Goal: Check status: Check status

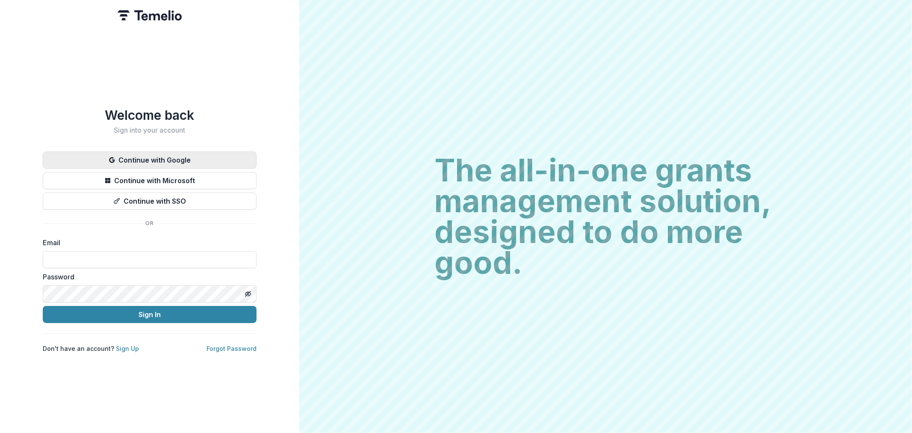
click at [160, 153] on button "Continue with Google" at bounding box center [150, 159] width 214 height 17
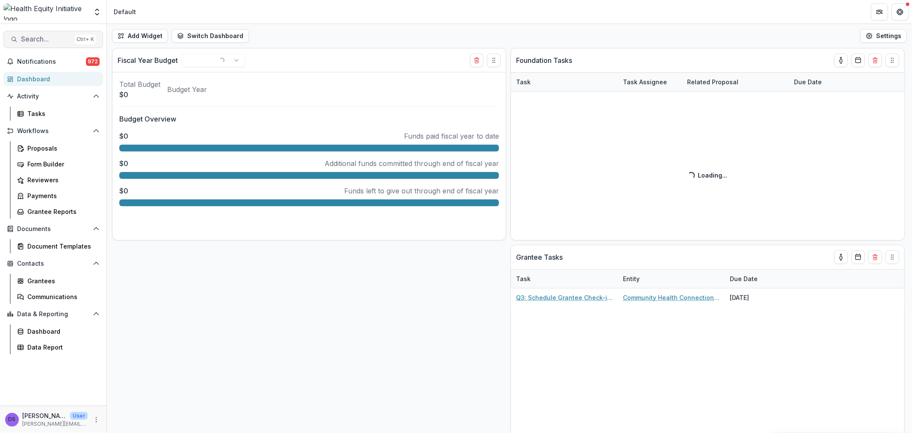
click at [23, 41] on span "Search..." at bounding box center [46, 39] width 50 height 8
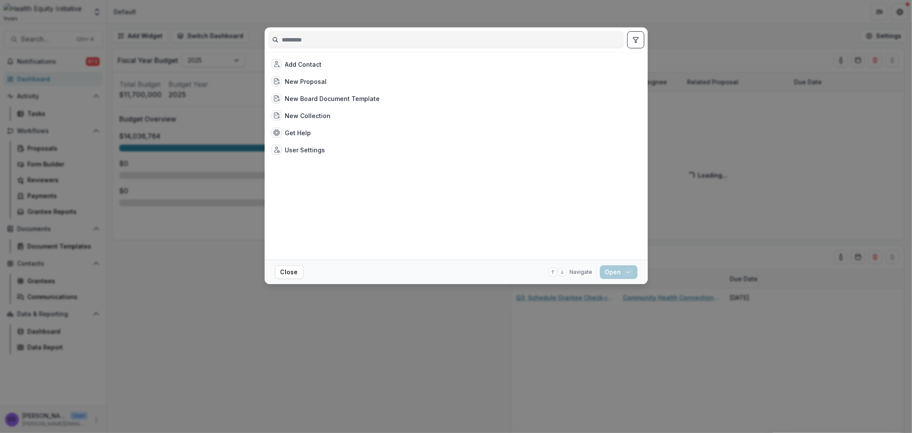
click at [358, 41] on input at bounding box center [446, 40] width 355 height 14
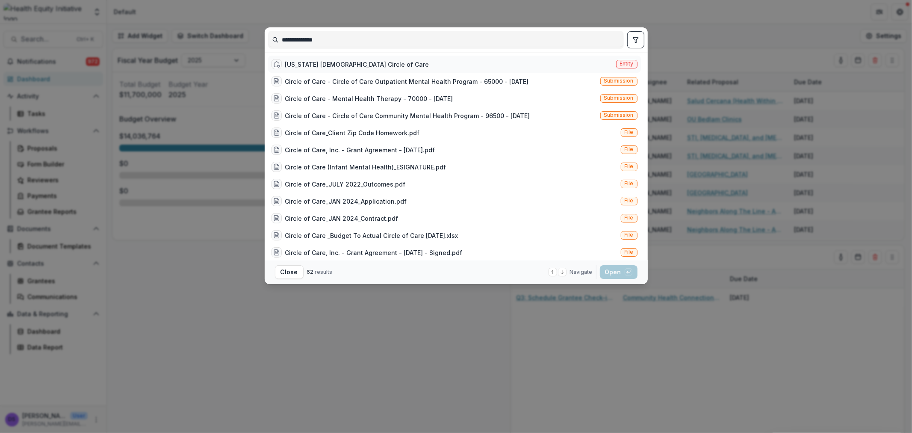
type input "**********"
click at [403, 65] on div "Oklahoma United Methodist Circle of Care" at bounding box center [357, 64] width 144 height 9
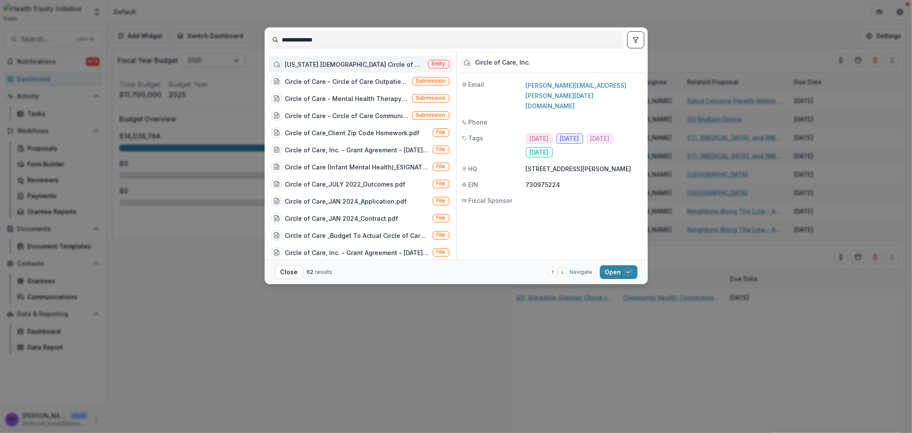
click at [377, 67] on div "Oklahoma United Methodist Circle of Care" at bounding box center [354, 64] width 139 height 9
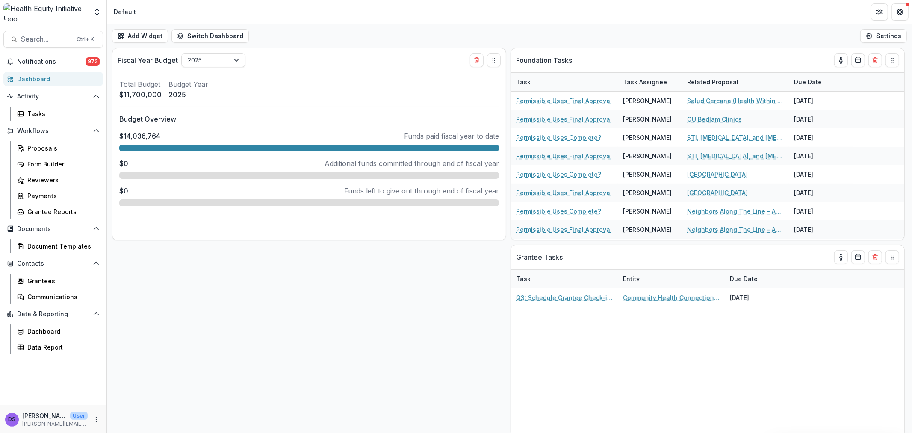
click at [377, 67] on div "Oklahoma United Methodist Circle of Care" at bounding box center [354, 64] width 139 height 9
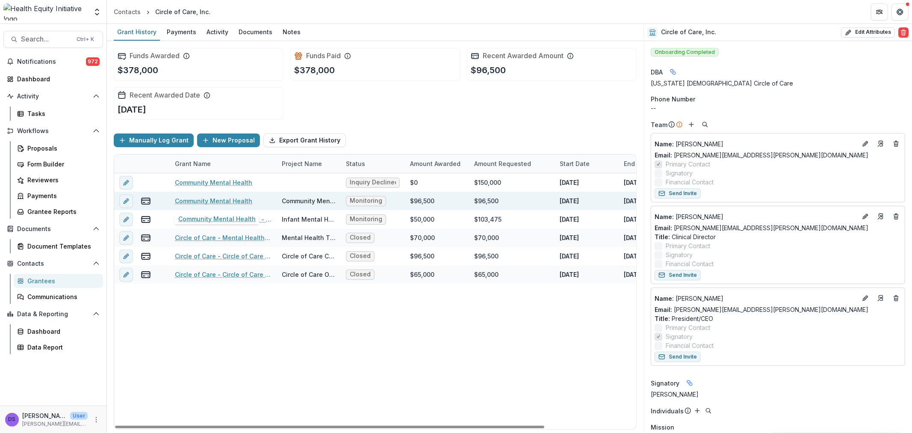
click at [240, 204] on link "Community Mental Health" at bounding box center [213, 200] width 77 height 9
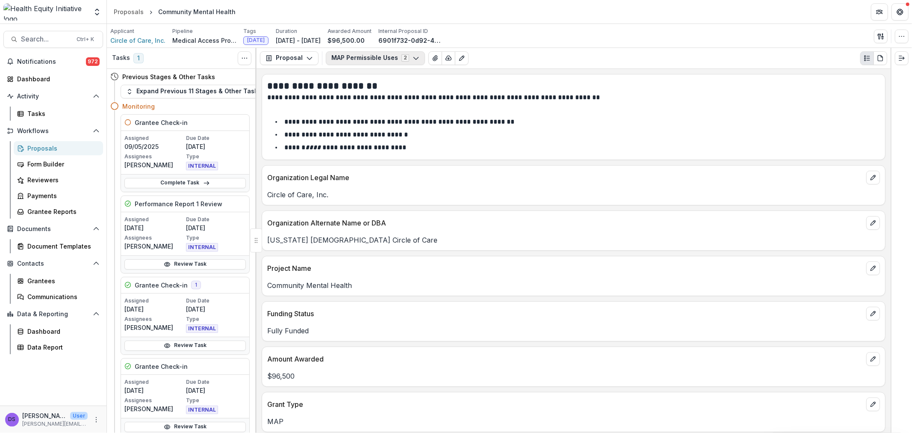
click at [358, 57] on button "MAP Permissible Uses 2" at bounding box center [375, 58] width 99 height 14
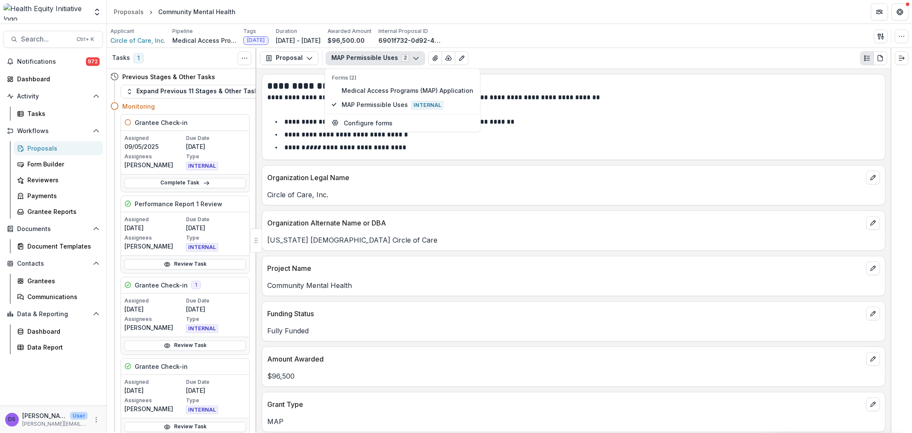
click at [358, 57] on button "MAP Permissible Uses 2" at bounding box center [375, 58] width 99 height 14
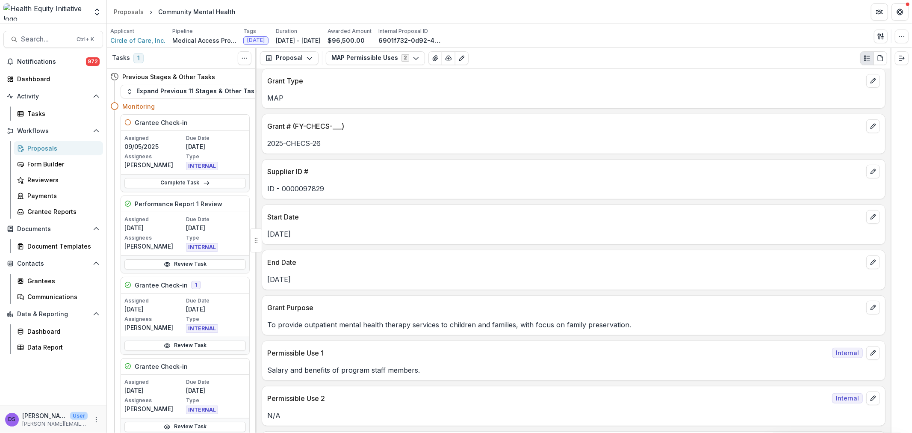
scroll to position [368, 0]
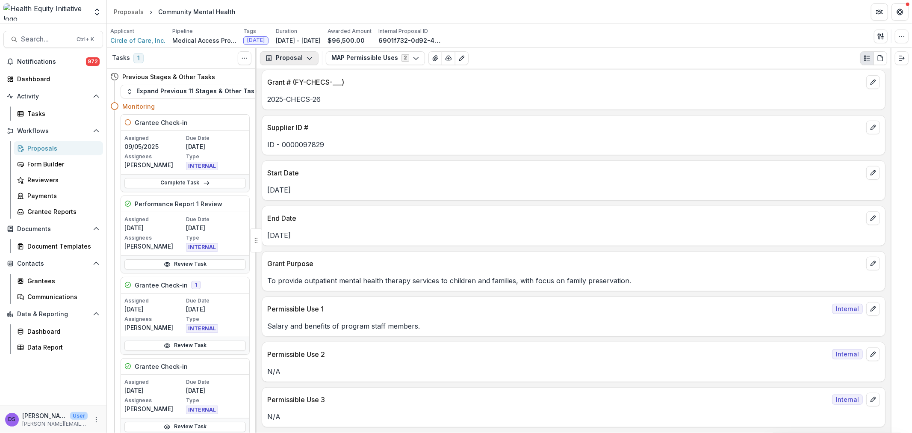
click at [296, 58] on button "Proposal" at bounding box center [289, 58] width 59 height 14
click at [320, 101] on div "Reports" at bounding box center [316, 105] width 78 height 9
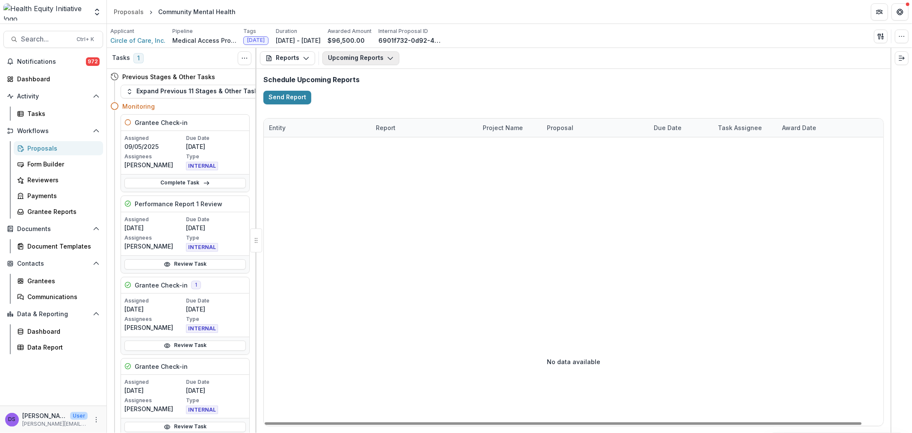
click at [388, 61] on icon "button" at bounding box center [390, 58] width 7 height 7
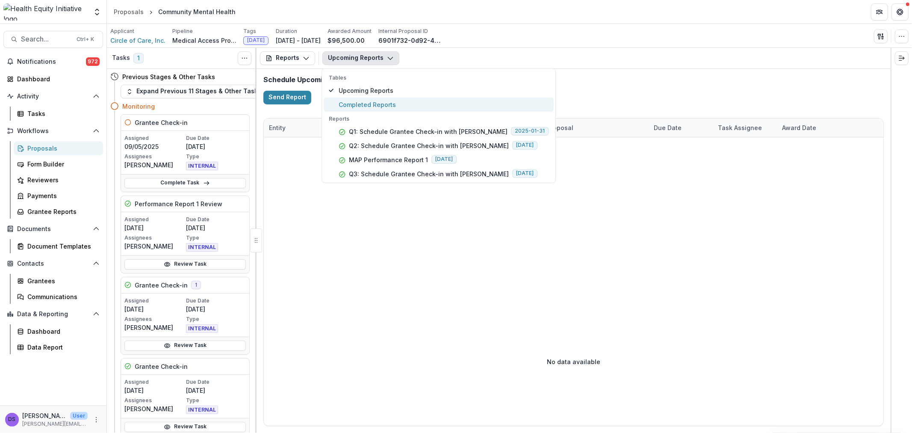
click at [376, 102] on span "Completed Reports" at bounding box center [444, 104] width 210 height 9
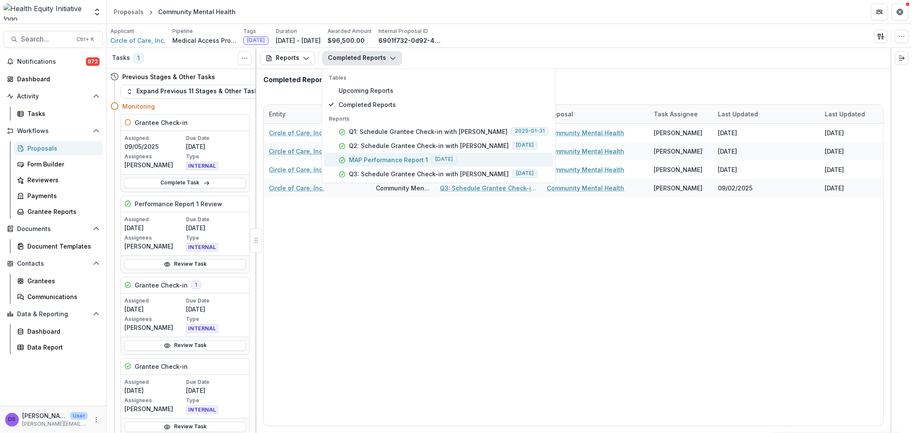
click at [393, 160] on p "MAP Performance Report 1" at bounding box center [388, 159] width 79 height 9
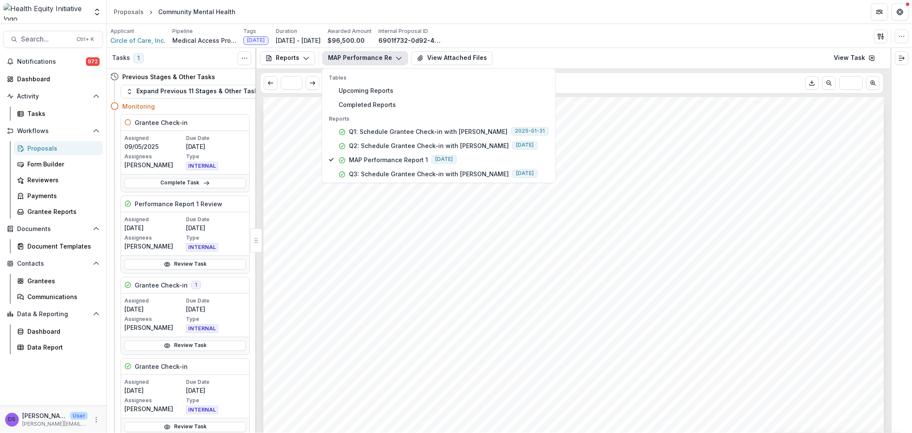
click at [382, 236] on span "1st PERFORMANCE REPORT DUE JULY 20, 2024" at bounding box center [424, 230] width 246 height 12
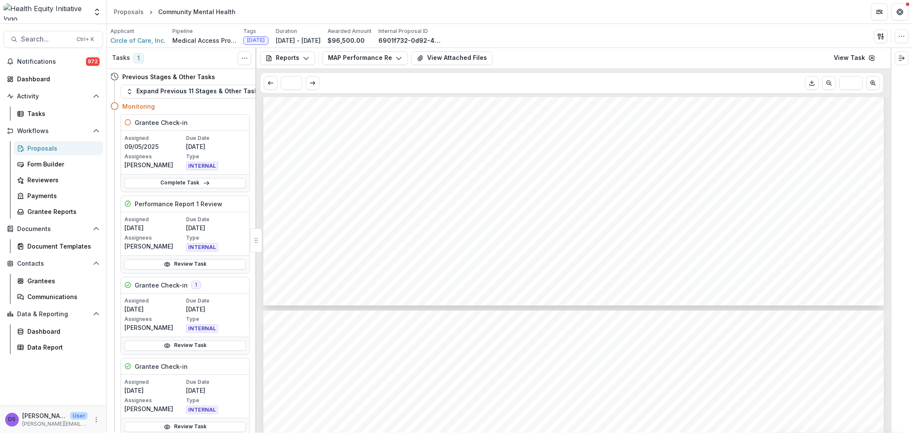
scroll to position [665, 0]
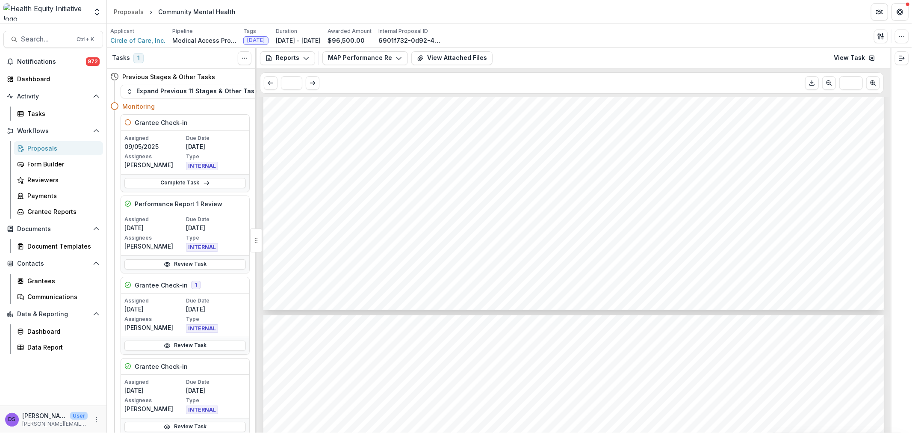
click at [695, 227] on span "772" at bounding box center [695, 226] width 21 height 12
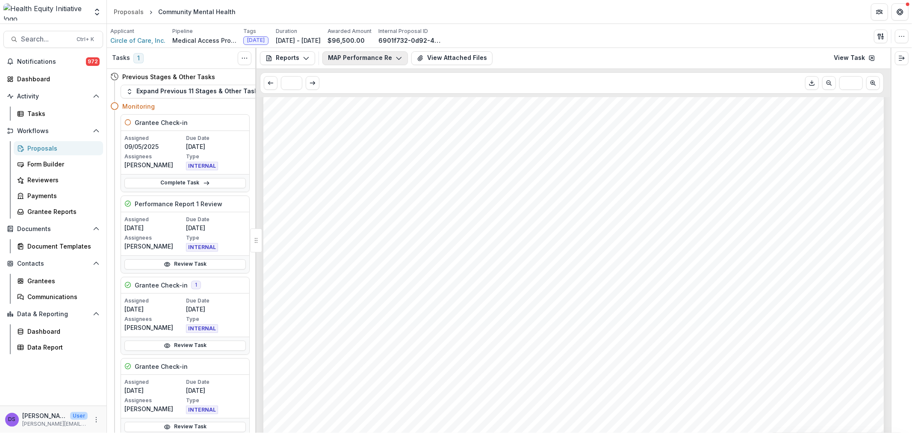
click at [391, 61] on button "MAP Performance Report 1" at bounding box center [366, 58] width 86 height 14
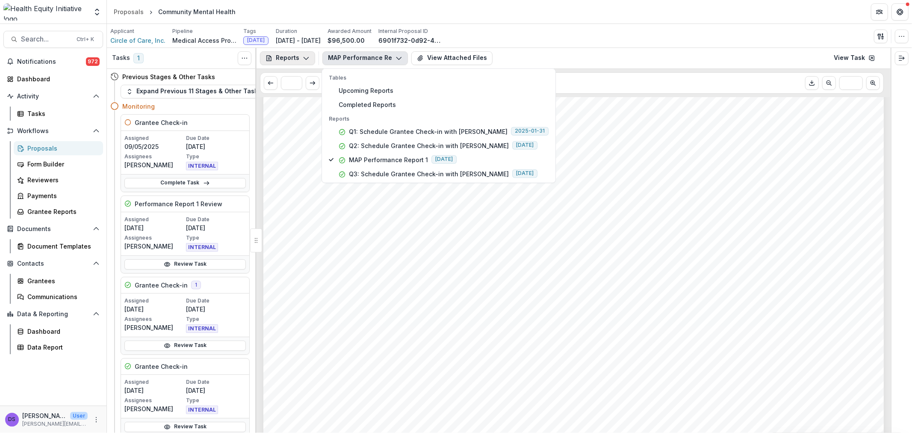
click at [301, 56] on button "Reports" at bounding box center [287, 58] width 55 height 14
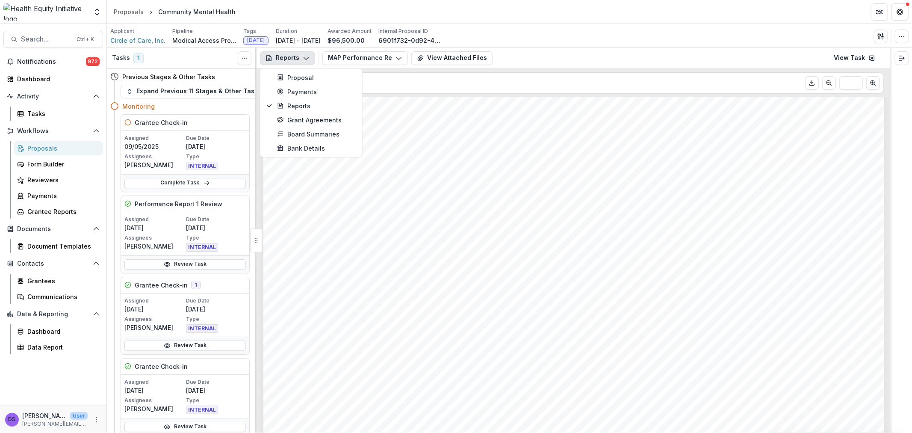
click at [518, 136] on div "Outcomes Please provide the outcome and corresponding data from JAN 1 - JUNE 30…" at bounding box center [573, 374] width 621 height 878
drag, startPoint x: 572, startPoint y: 191, endPoint x: 643, endPoint y: 250, distance: 92.3
click at [643, 250] on div "Outcomes Please provide the outcome and corresponding data from JAN 1 - JUNE 30…" at bounding box center [573, 374] width 621 height 878
click at [607, 218] on span "assessment point)" at bounding box center [626, 212] width 101 height 12
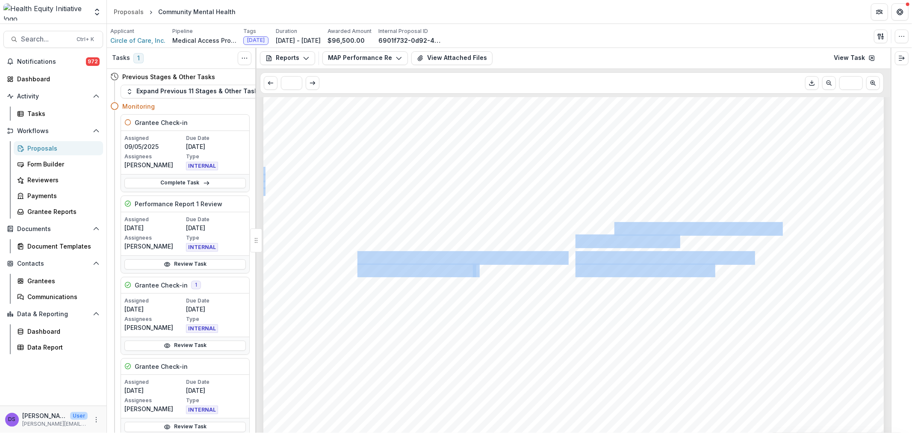
drag, startPoint x: 563, startPoint y: 183, endPoint x: 625, endPoint y: 227, distance: 76.2
click at [619, 225] on div "Outcomes Please provide the outcome and corresponding data from JAN 1 - JUNE 30…" at bounding box center [573, 374] width 621 height 878
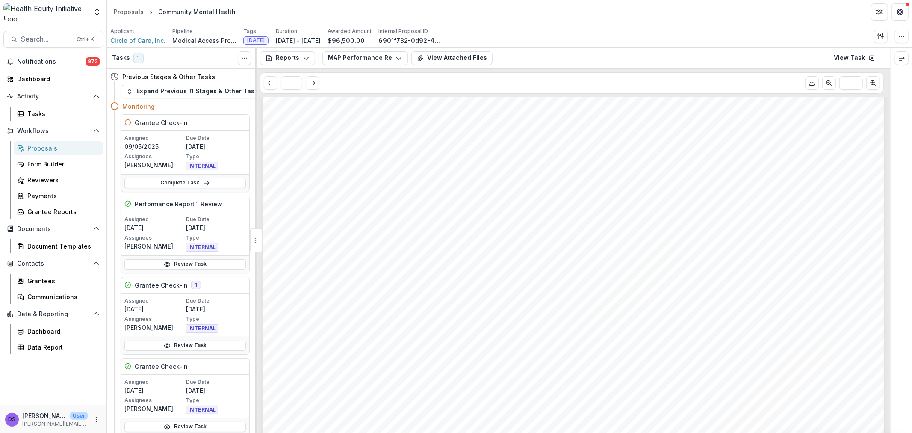
click at [576, 206] on span "assessment point)" at bounding box center [626, 212] width 101 height 12
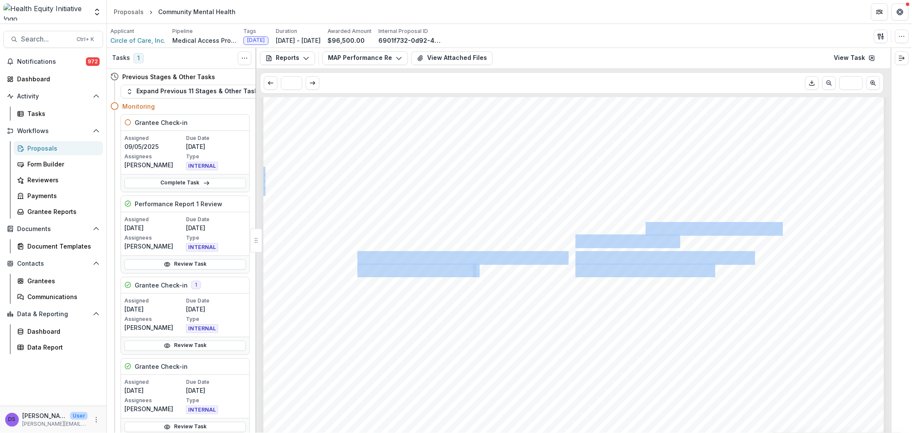
drag, startPoint x: 565, startPoint y: 189, endPoint x: 642, endPoint y: 232, distance: 88.3
click at [642, 232] on div "Outcomes Please provide the outcome and corresponding data from JAN 1 - JUNE 30…" at bounding box center [573, 374] width 621 height 878
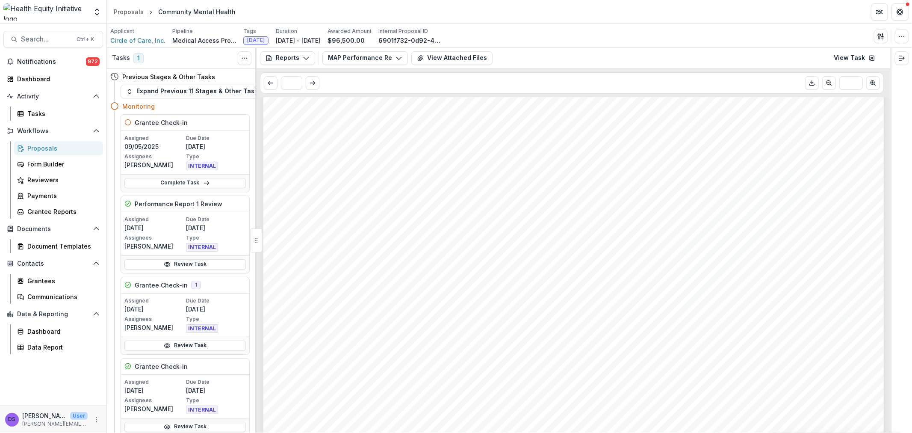
click at [620, 223] on span "16%, 20/124 (92 not yet at six month" at bounding box center [678, 229] width 204 height 12
click at [360, 59] on button "MAP Performance Report 1" at bounding box center [366, 58] width 86 height 14
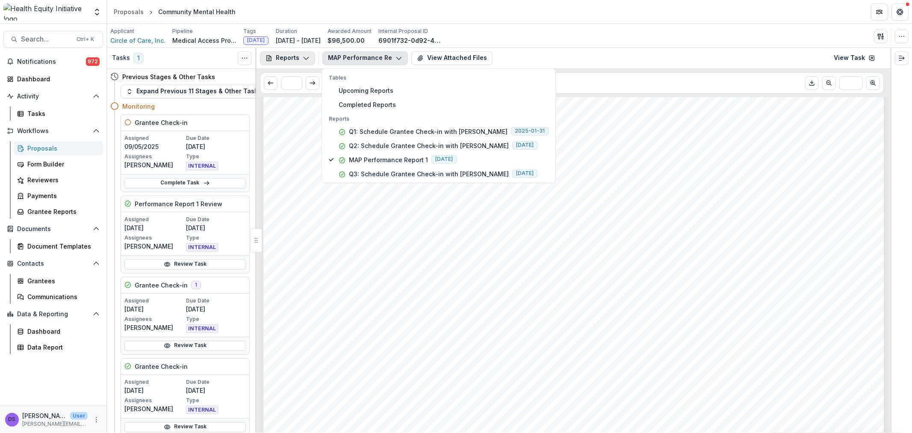
click at [290, 57] on button "Reports" at bounding box center [287, 58] width 55 height 14
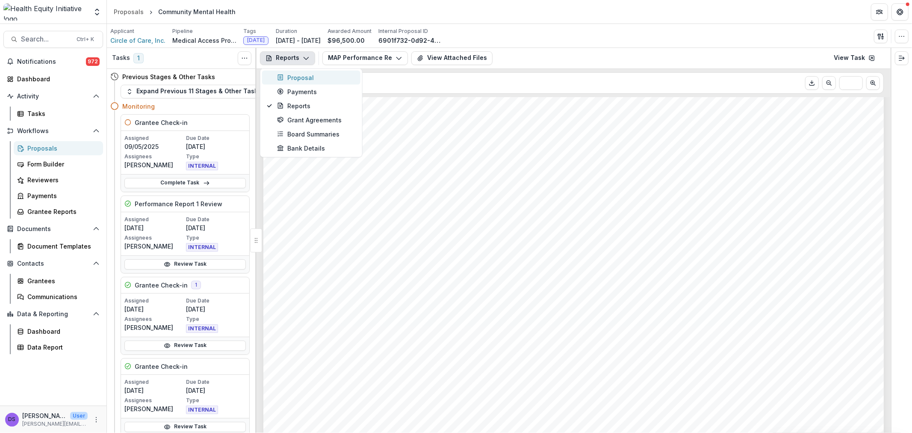
click at [313, 80] on div "Proposal" at bounding box center [316, 77] width 78 height 9
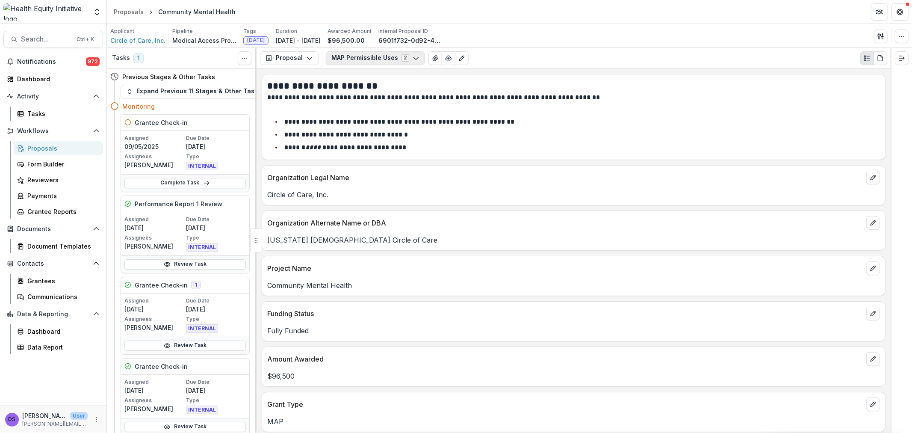
click at [373, 60] on button "MAP Permissible Uses 2" at bounding box center [375, 58] width 99 height 14
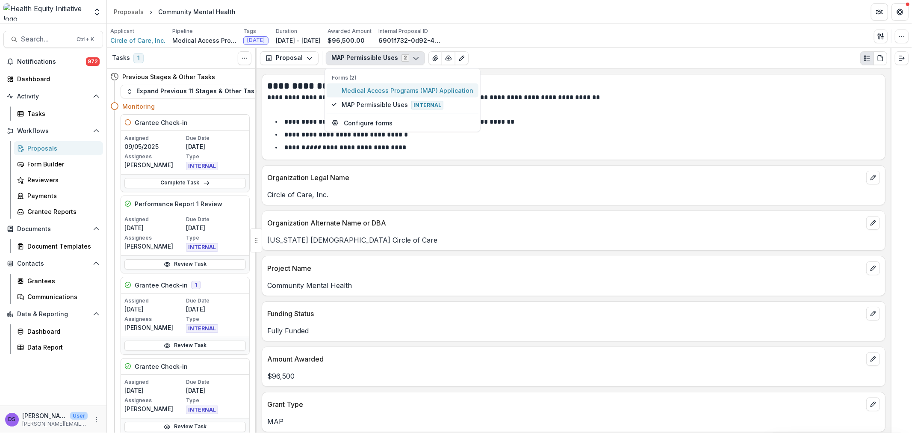
click at [375, 90] on span "Medical Access Programs (MAP) Application" at bounding box center [408, 90] width 132 height 9
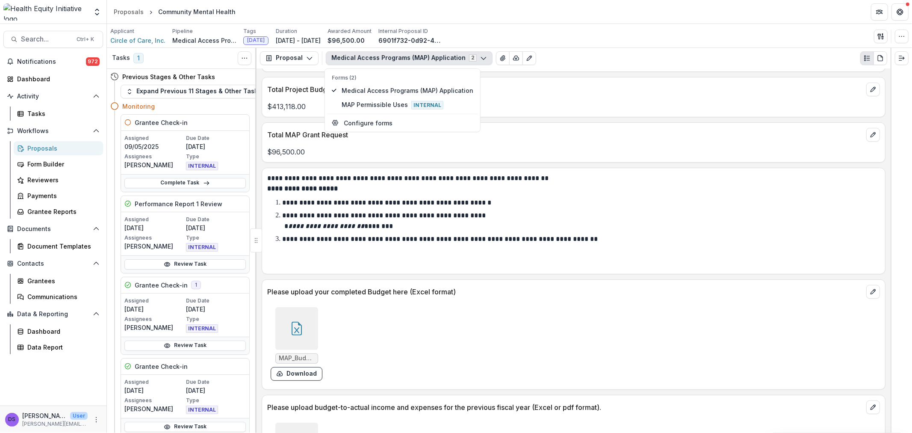
scroll to position [2994, 0]
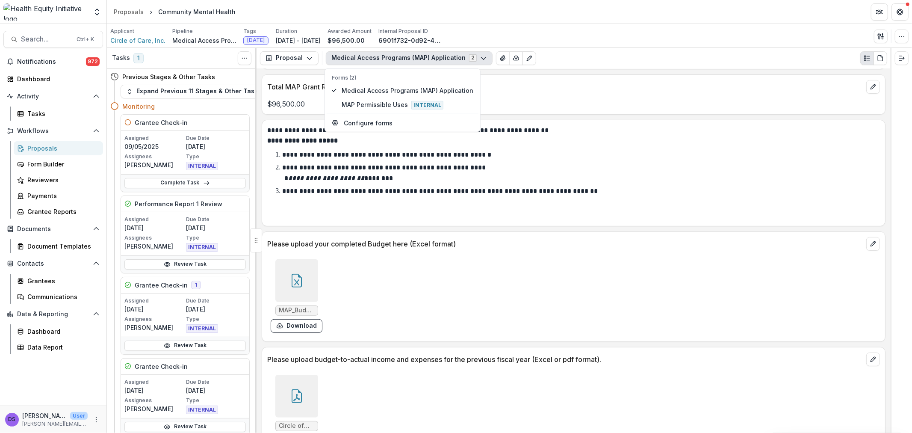
click at [302, 259] on div at bounding box center [296, 280] width 43 height 43
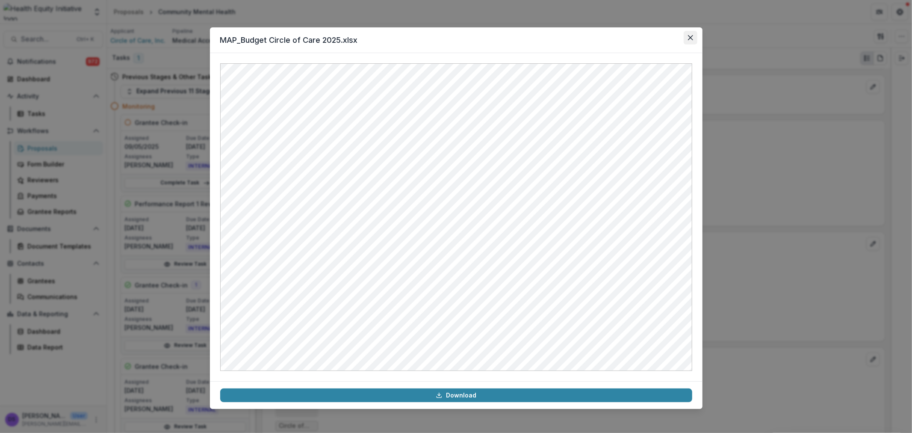
click at [693, 36] on icon "Close" at bounding box center [690, 37] width 5 height 5
